Goal: Task Accomplishment & Management: Use online tool/utility

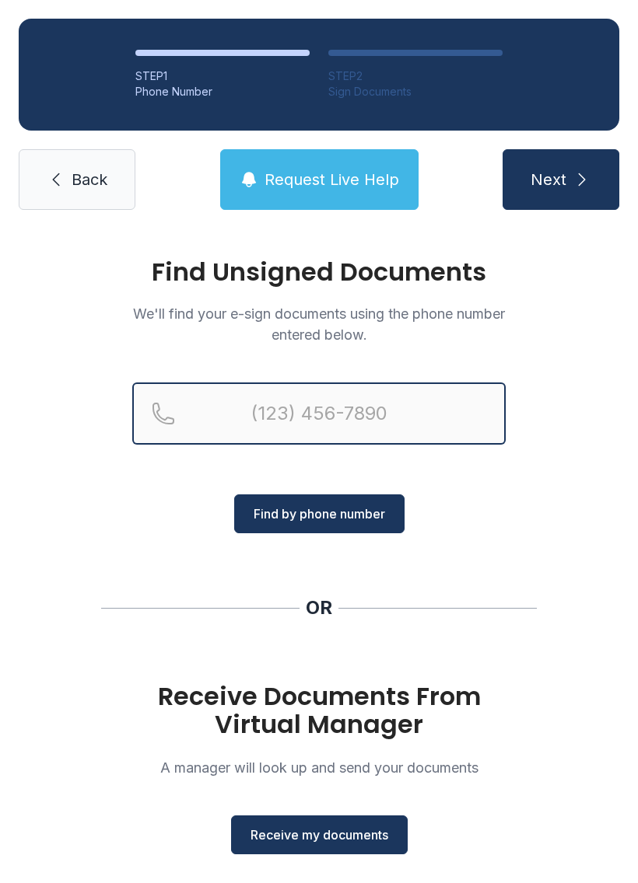
click at [260, 410] on input "Reservation phone number" at bounding box center [318, 414] width 373 height 62
type input "[PHONE_NUMBER]"
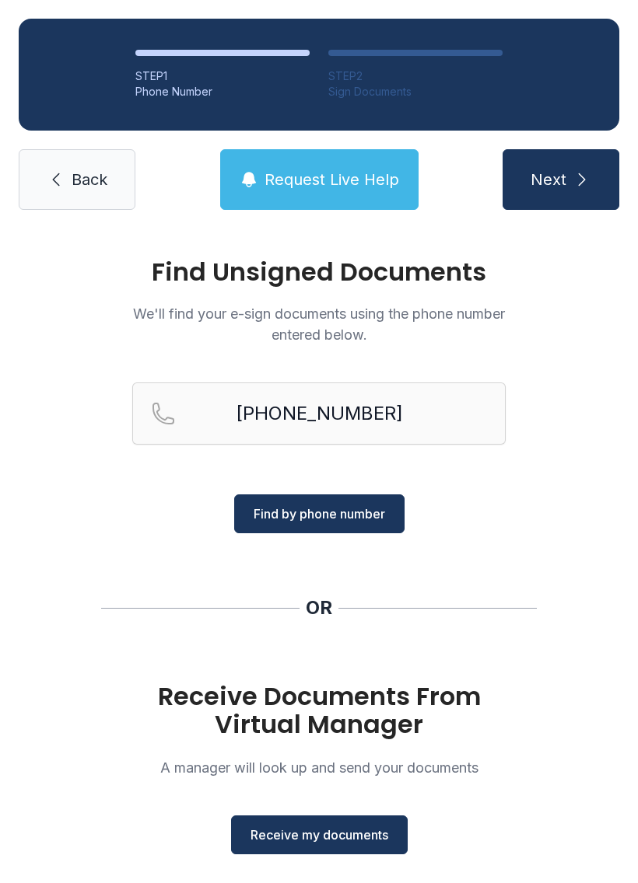
click at [318, 509] on span "Find by phone number" at bounding box center [318, 514] width 131 height 19
click at [314, 505] on span "Find by phone number" at bounding box center [318, 514] width 131 height 19
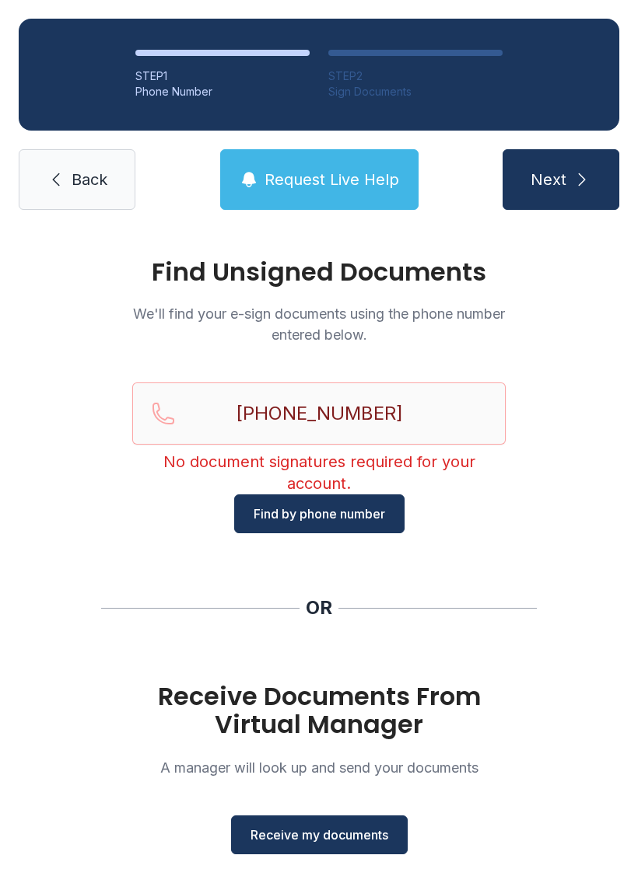
click at [327, 519] on span "Find by phone number" at bounding box center [318, 514] width 131 height 19
click at [587, 183] on icon "submit" at bounding box center [581, 179] width 19 height 19
click at [330, 848] on button "Receive my documents" at bounding box center [319, 835] width 177 height 39
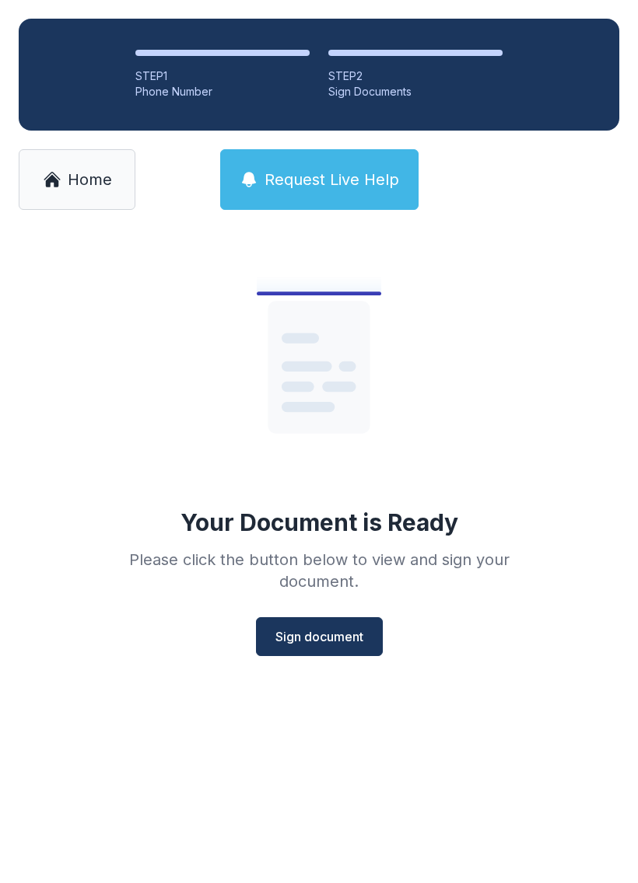
click at [323, 631] on span "Sign document" at bounding box center [319, 636] width 88 height 19
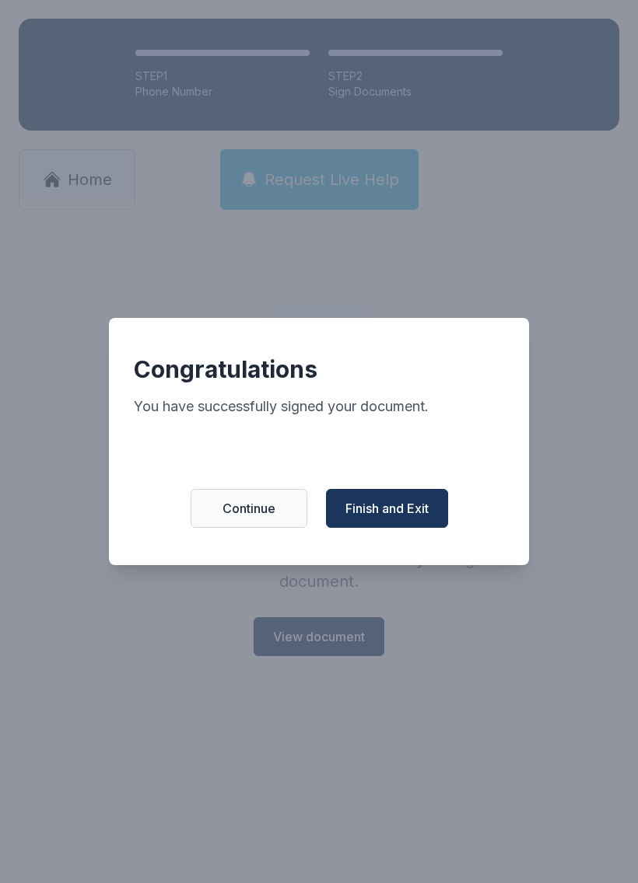
click at [395, 513] on span "Finish and Exit" at bounding box center [386, 508] width 83 height 19
